Goal: Task Accomplishment & Management: Manage account settings

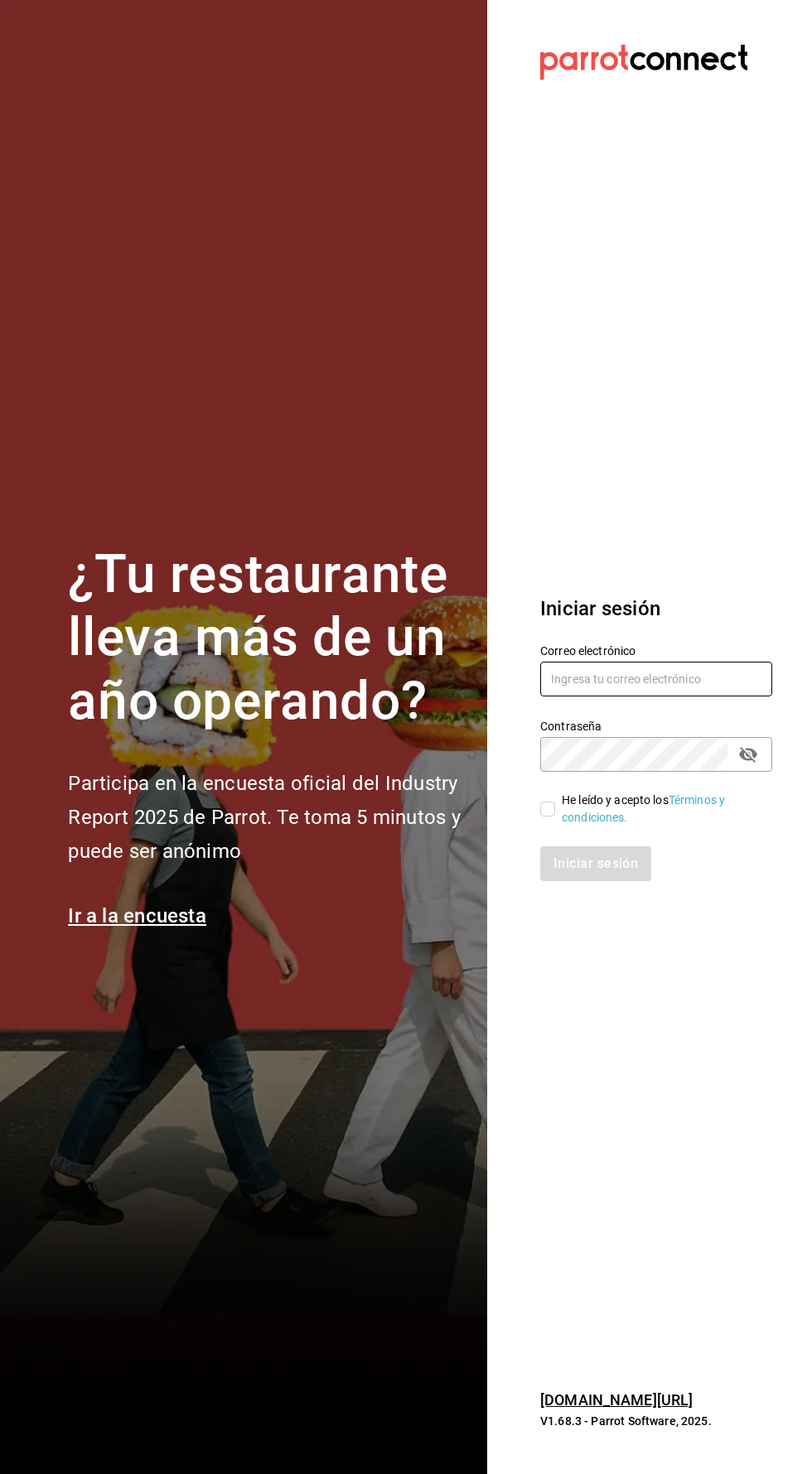
click at [598, 697] on input "text" at bounding box center [656, 679] width 232 height 35
type input "[PERSON_NAME][EMAIL_ADDRESS][PERSON_NAME][DOMAIN_NAME]"
click at [547, 817] on input "He leído y acepto los Términos y condiciones." at bounding box center [547, 809] width 15 height 15
checkbox input "true"
click at [585, 872] on font "Iniciar sesión" at bounding box center [596, 864] width 84 height 16
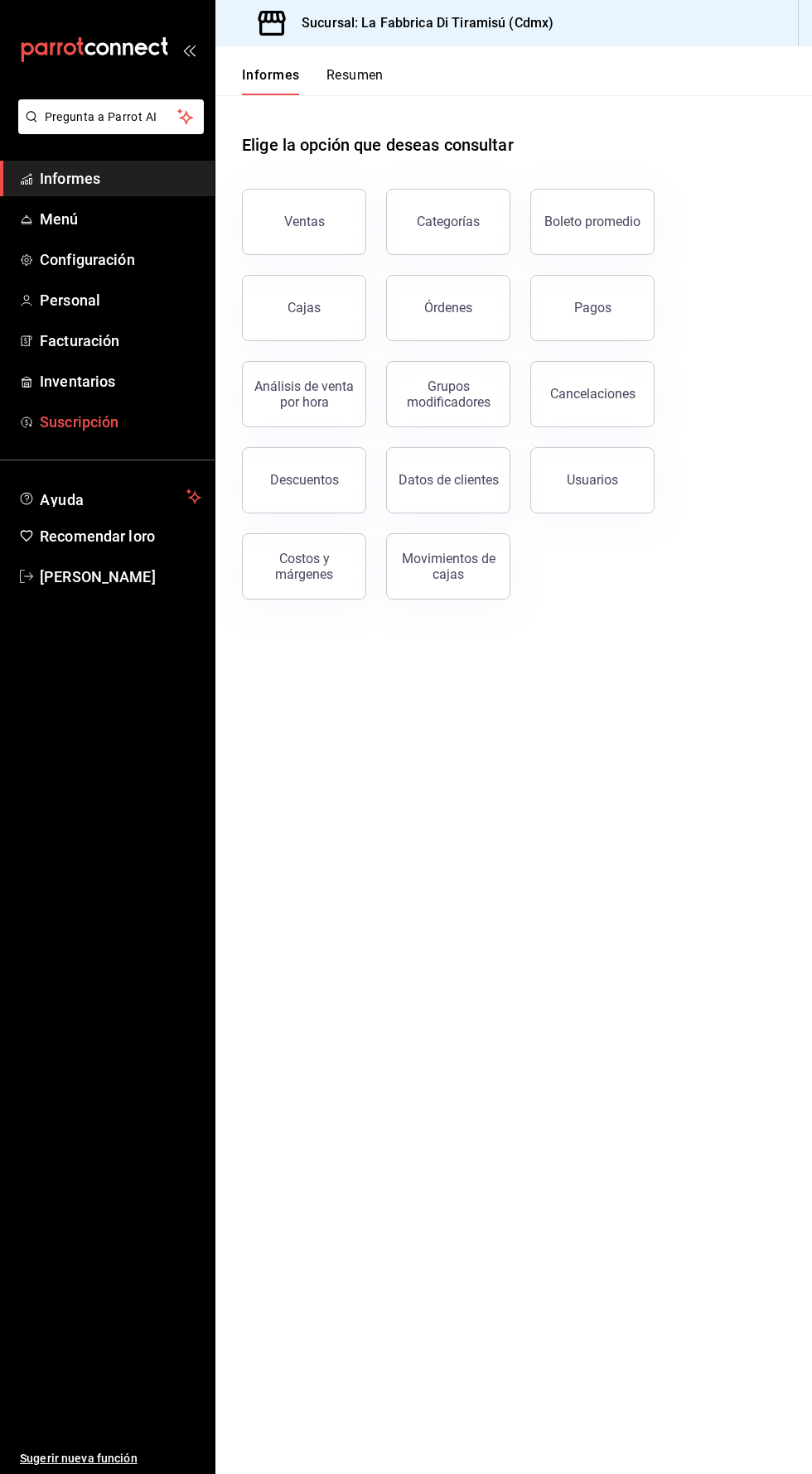
click at [79, 427] on font "Suscripción" at bounding box center [79, 422] width 79 height 18
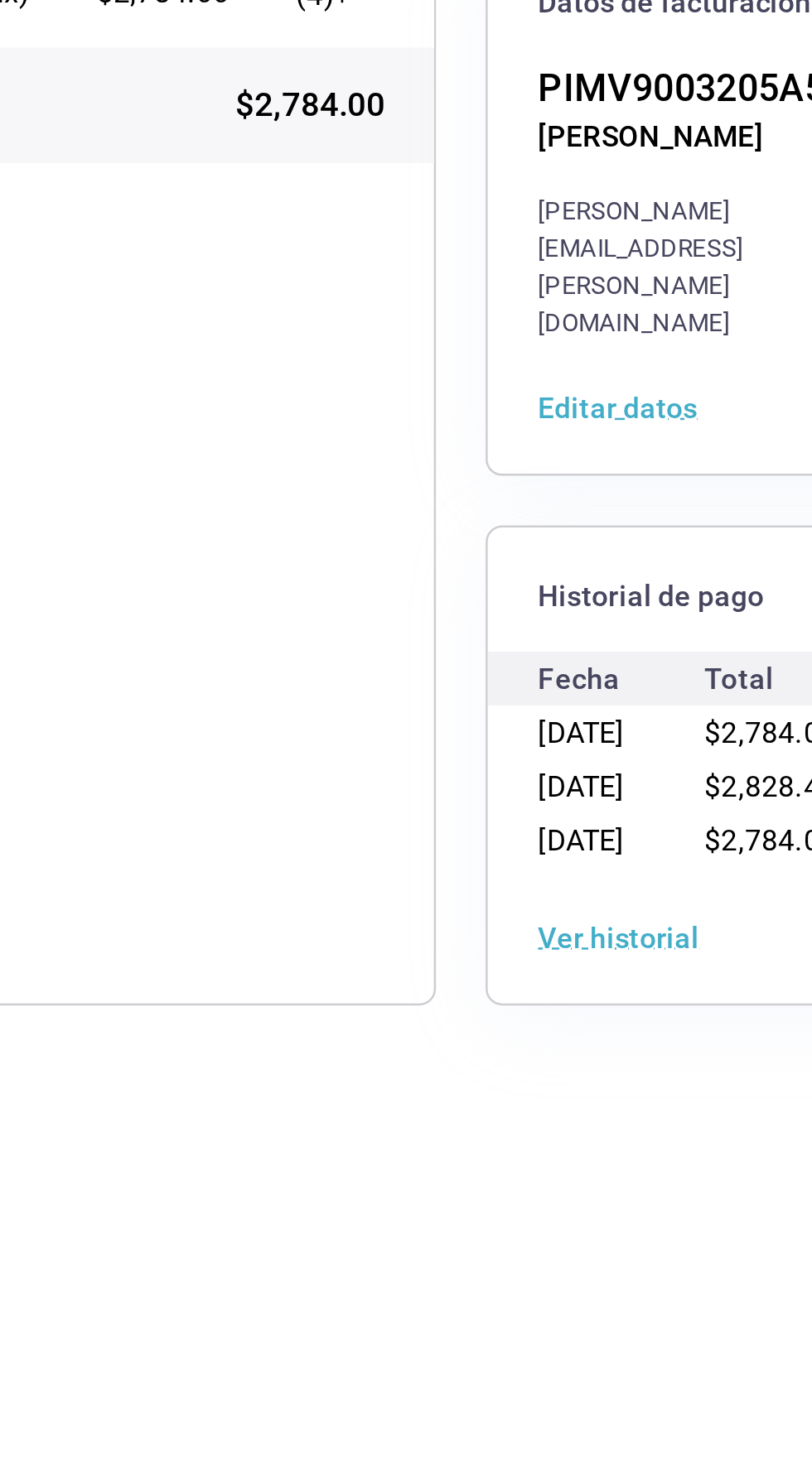
scroll to position [1, 0]
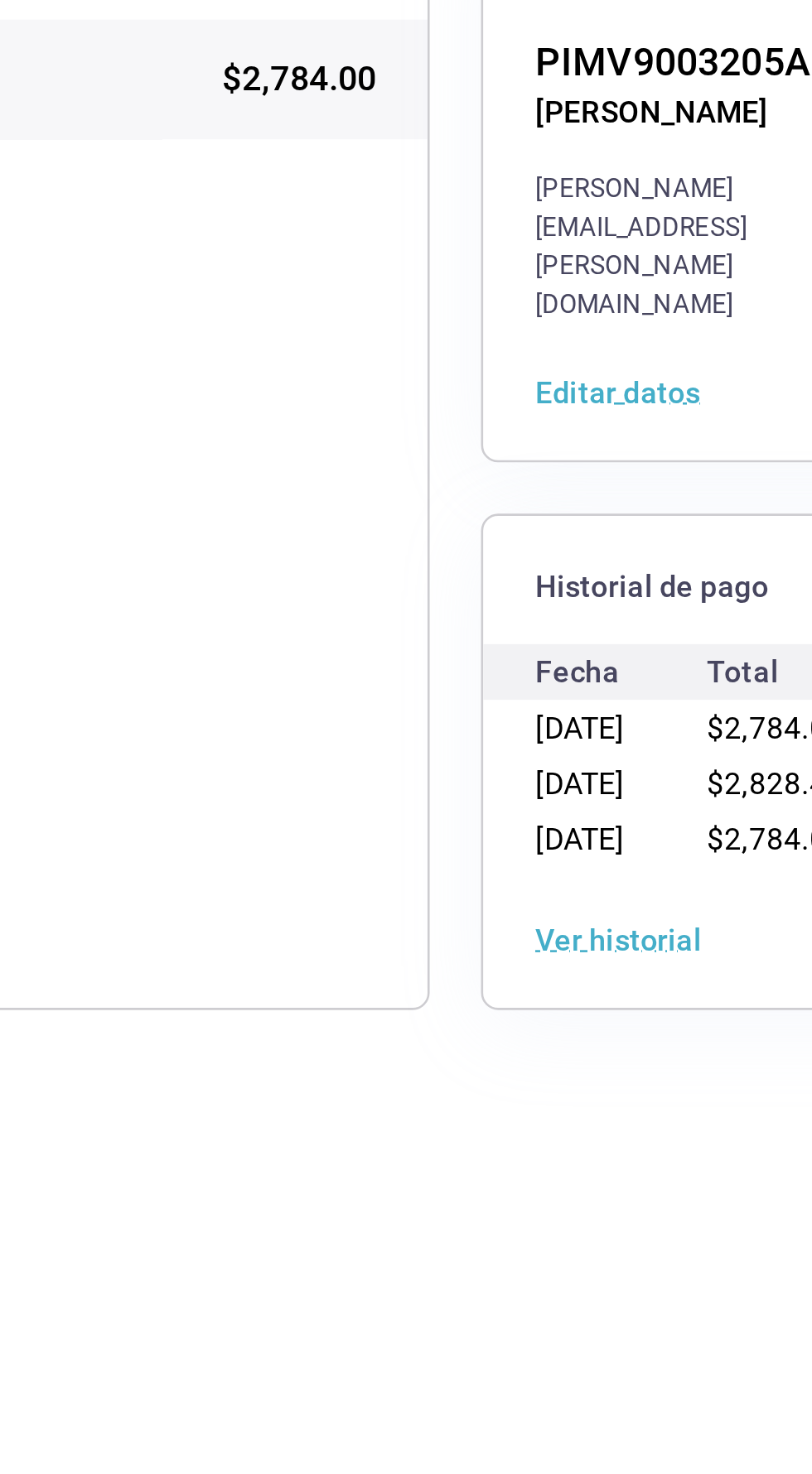
click at [666, 749] on font "Ver historial" at bounding box center [663, 755] width 65 height 13
